Goal: Task Accomplishment & Management: Manage account settings

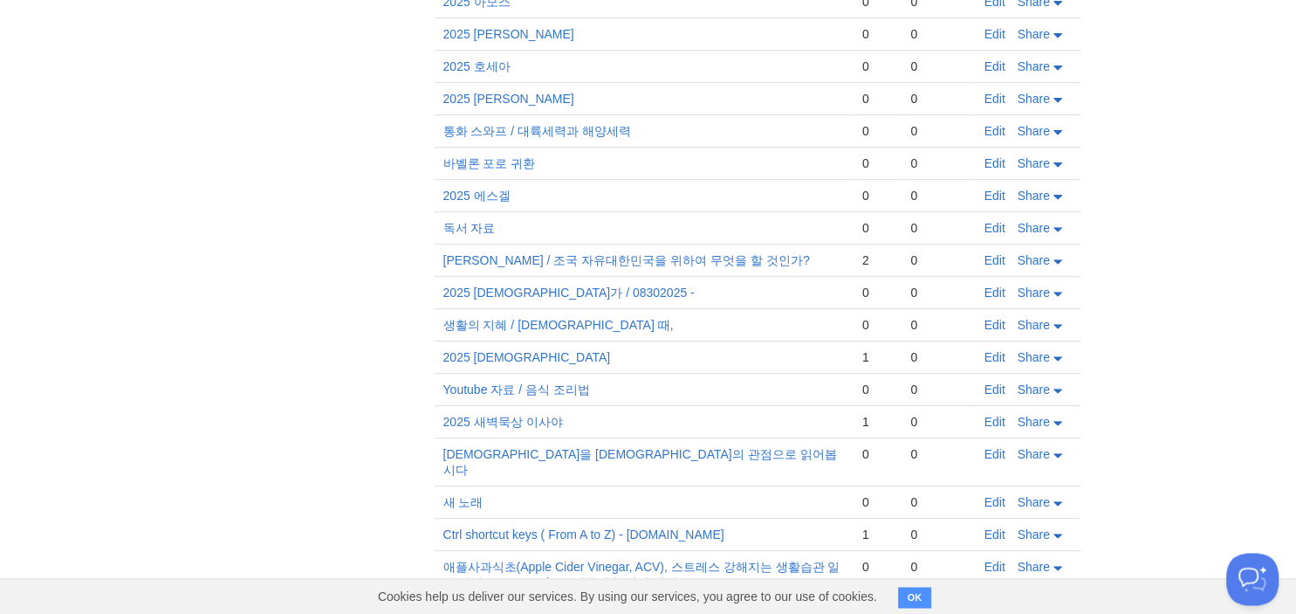
scroll to position [606, 0]
click at [1000, 58] on link "Edit" at bounding box center [995, 65] width 21 height 14
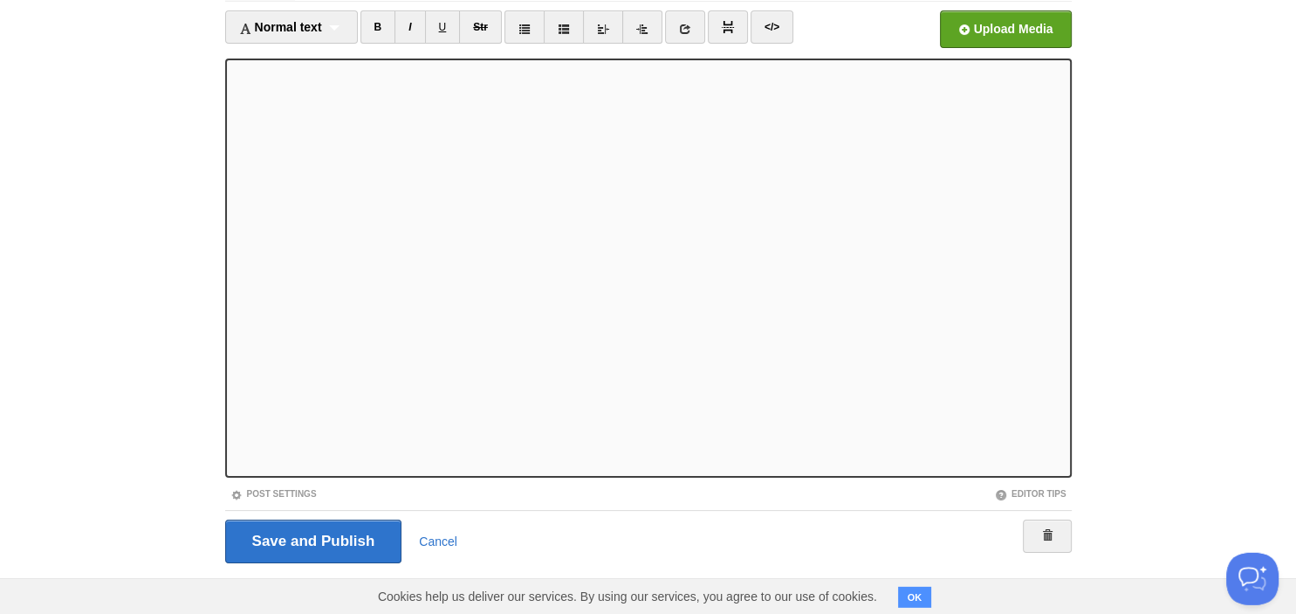
scroll to position [120, 0]
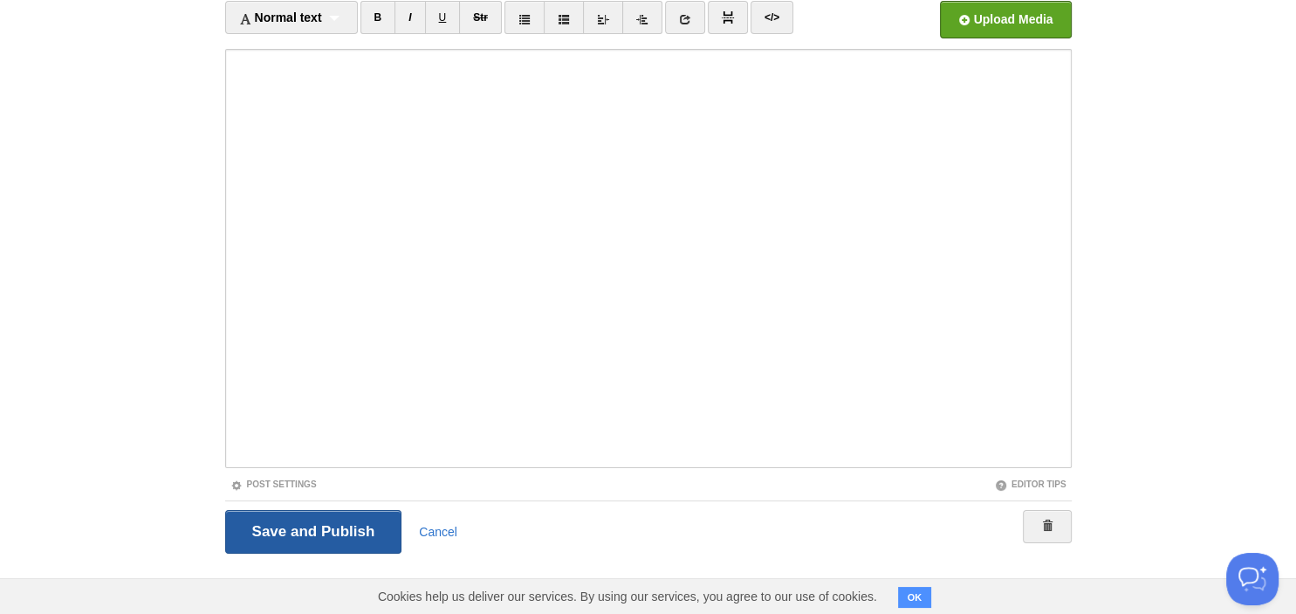
click at [267, 539] on input "Save and Publish" at bounding box center [313, 532] width 177 height 44
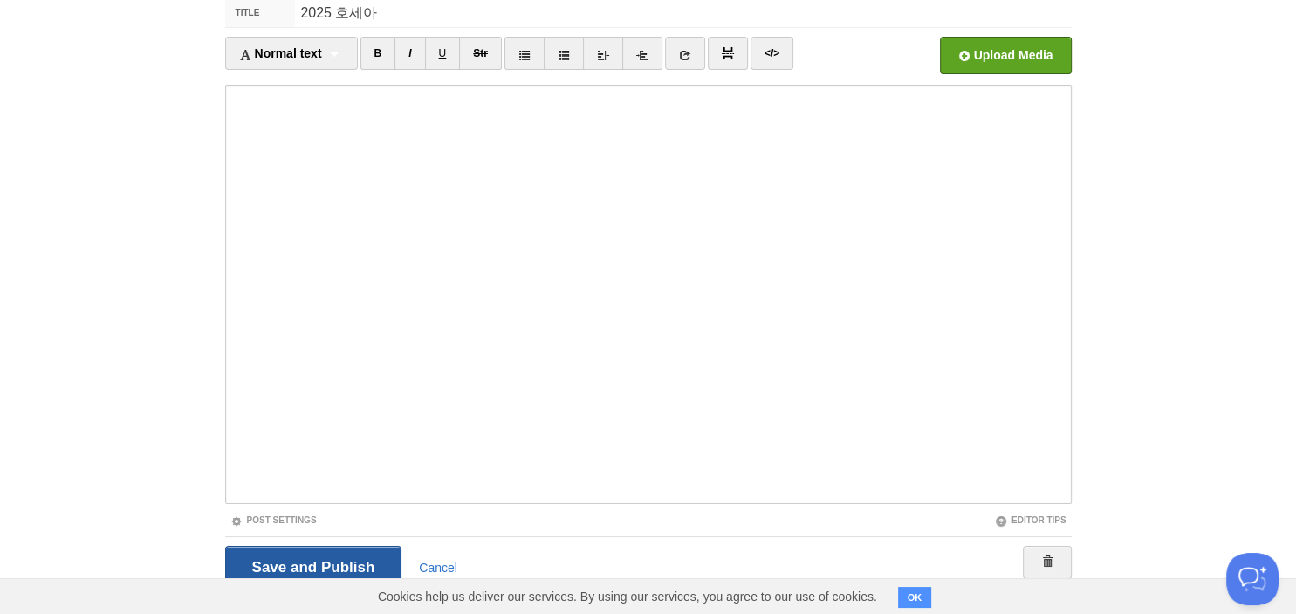
scroll to position [65, 0]
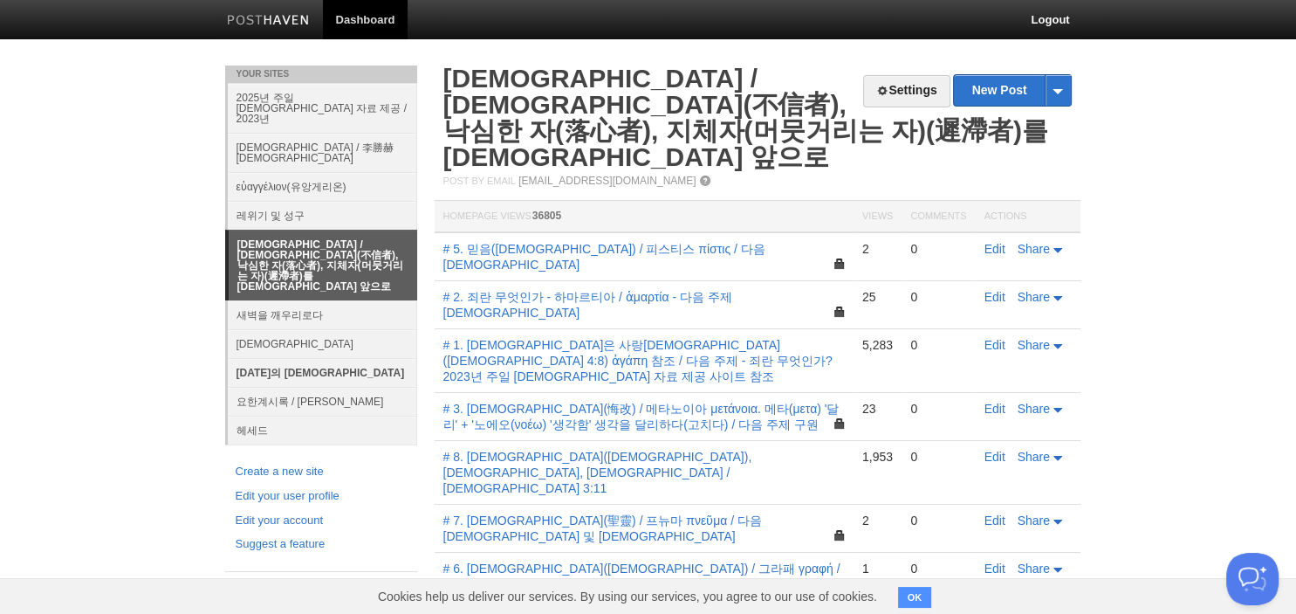
click at [248, 358] on link "[DATE]의 [DEMOGRAPHIC_DATA]" at bounding box center [322, 372] width 189 height 29
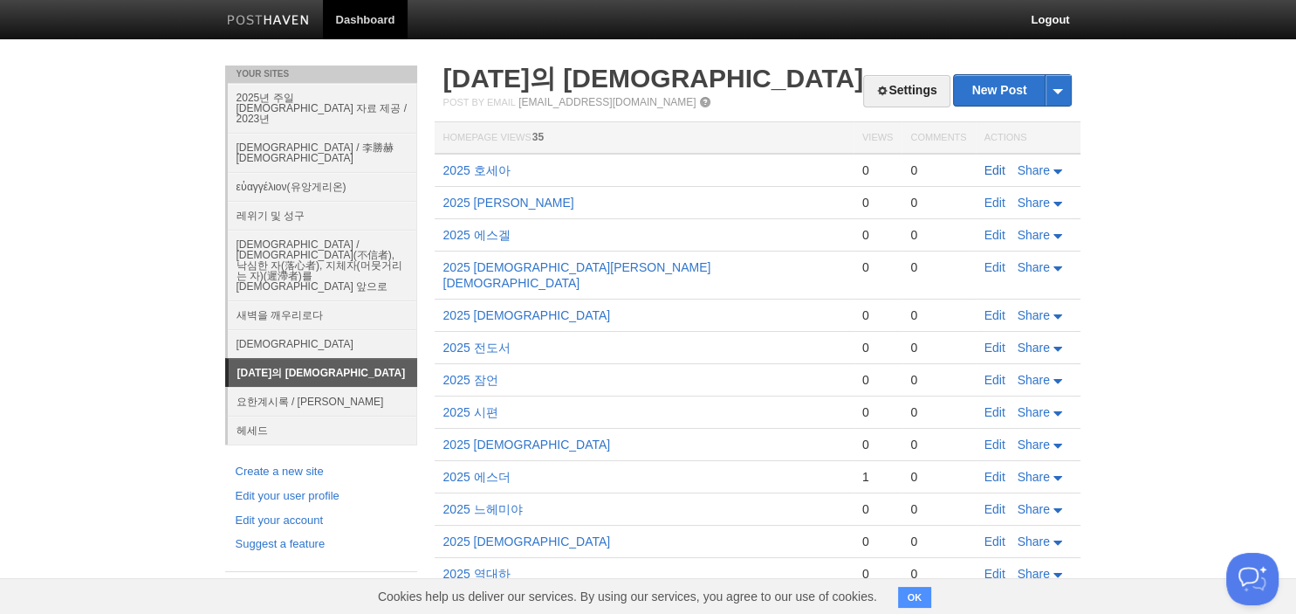
click at [998, 176] on link "Edit" at bounding box center [995, 170] width 21 height 14
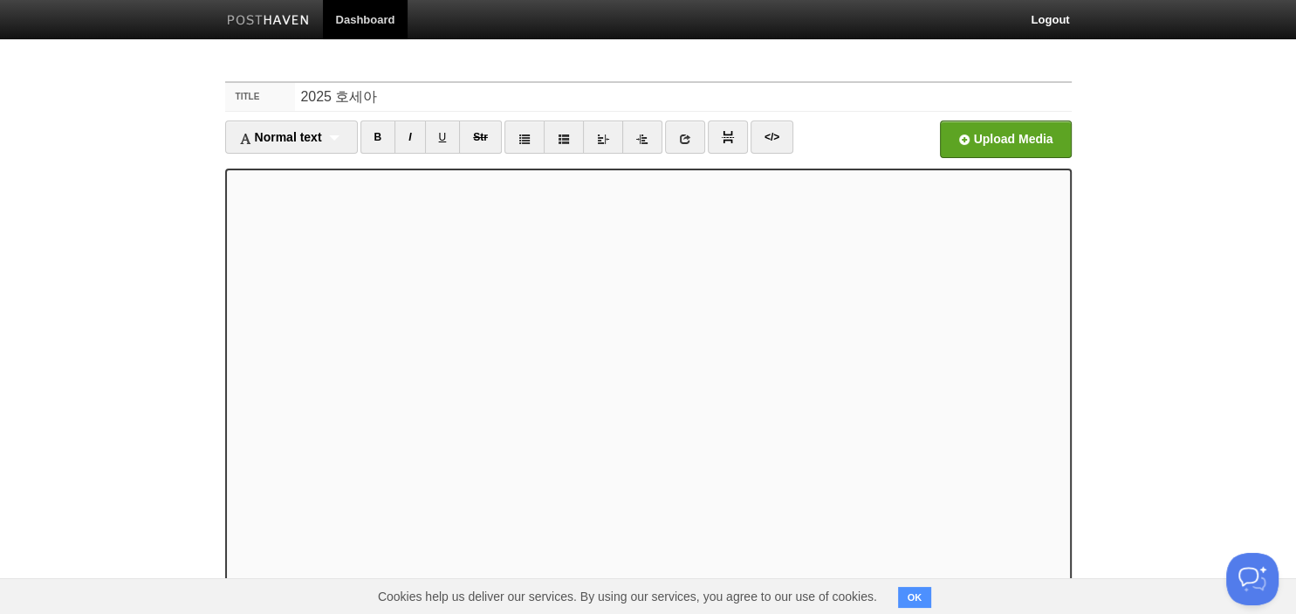
scroll to position [92, 0]
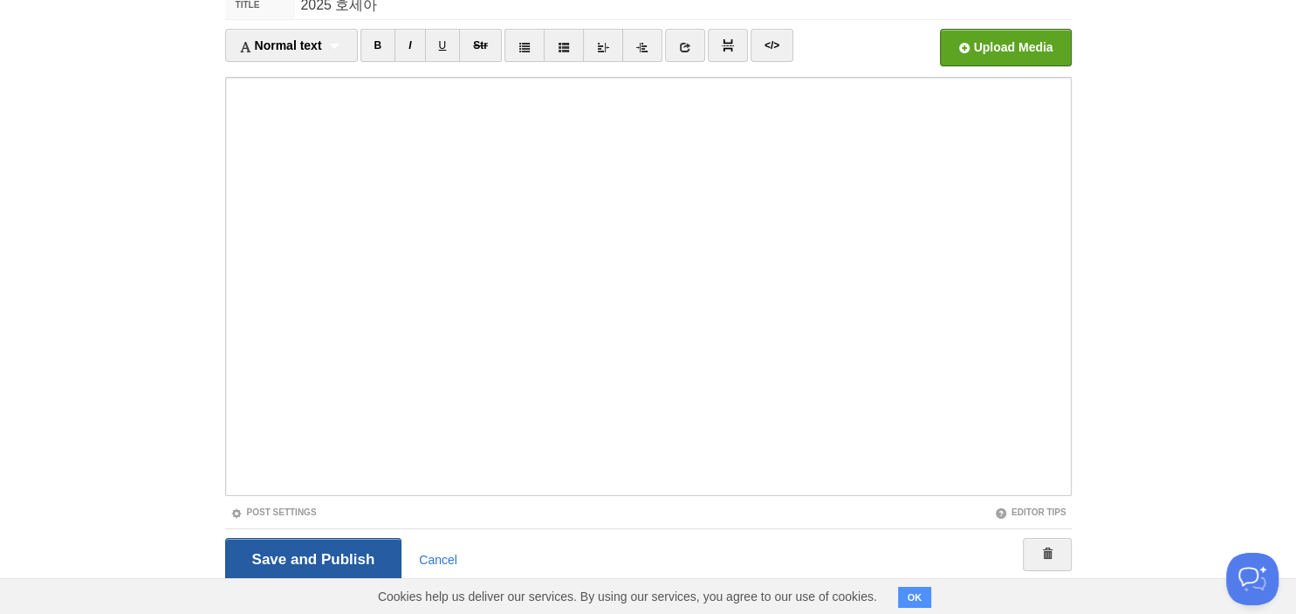
click at [342, 548] on input "Save and Publish" at bounding box center [313, 560] width 177 height 44
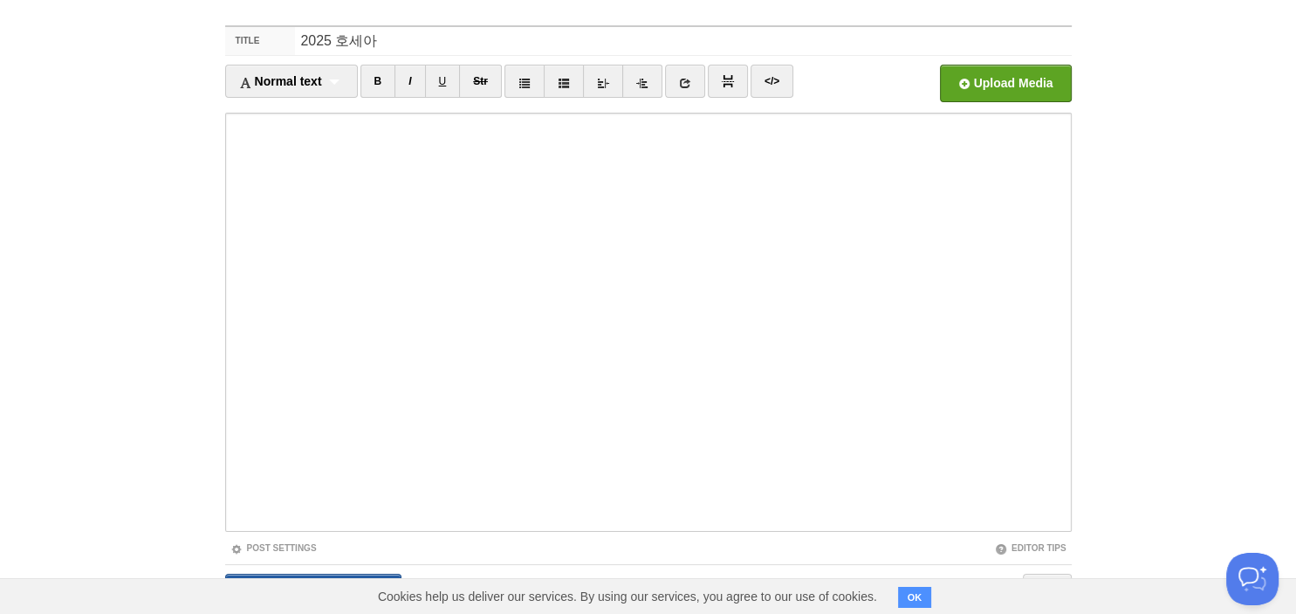
scroll to position [65, 0]
